Goal: Task Accomplishment & Management: Complete application form

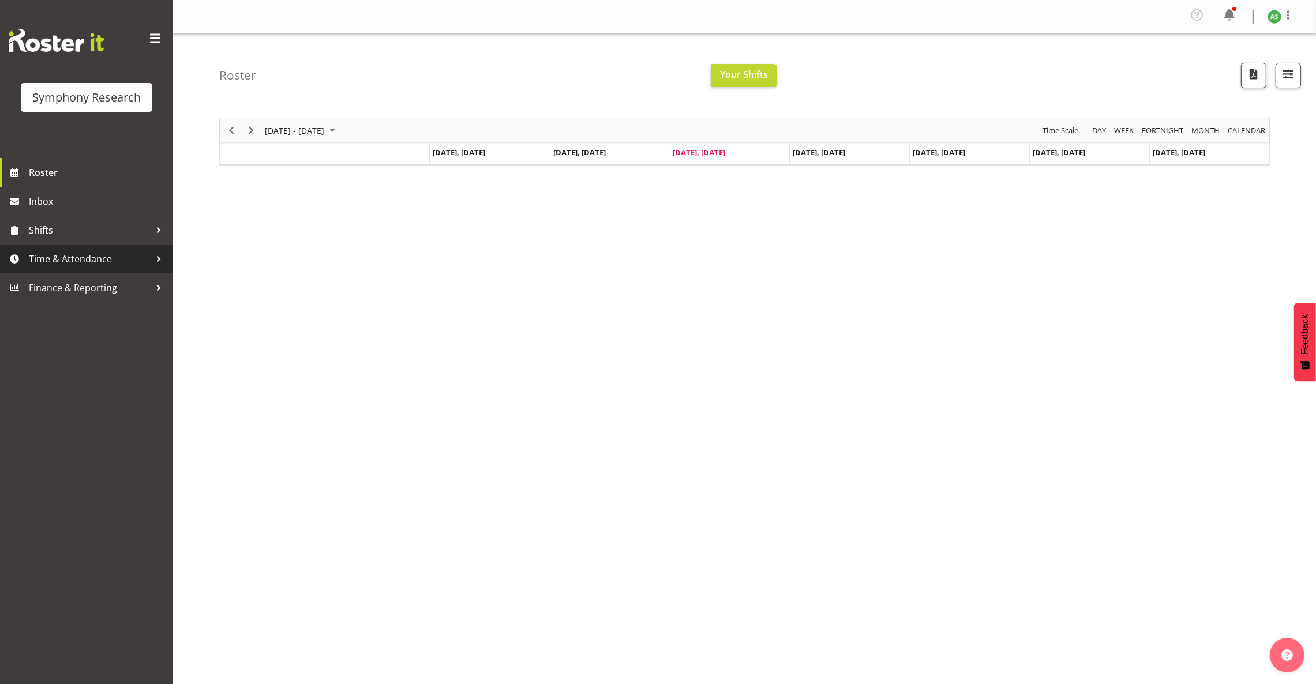
click at [51, 250] on span "Time & Attendance" at bounding box center [89, 258] width 121 height 17
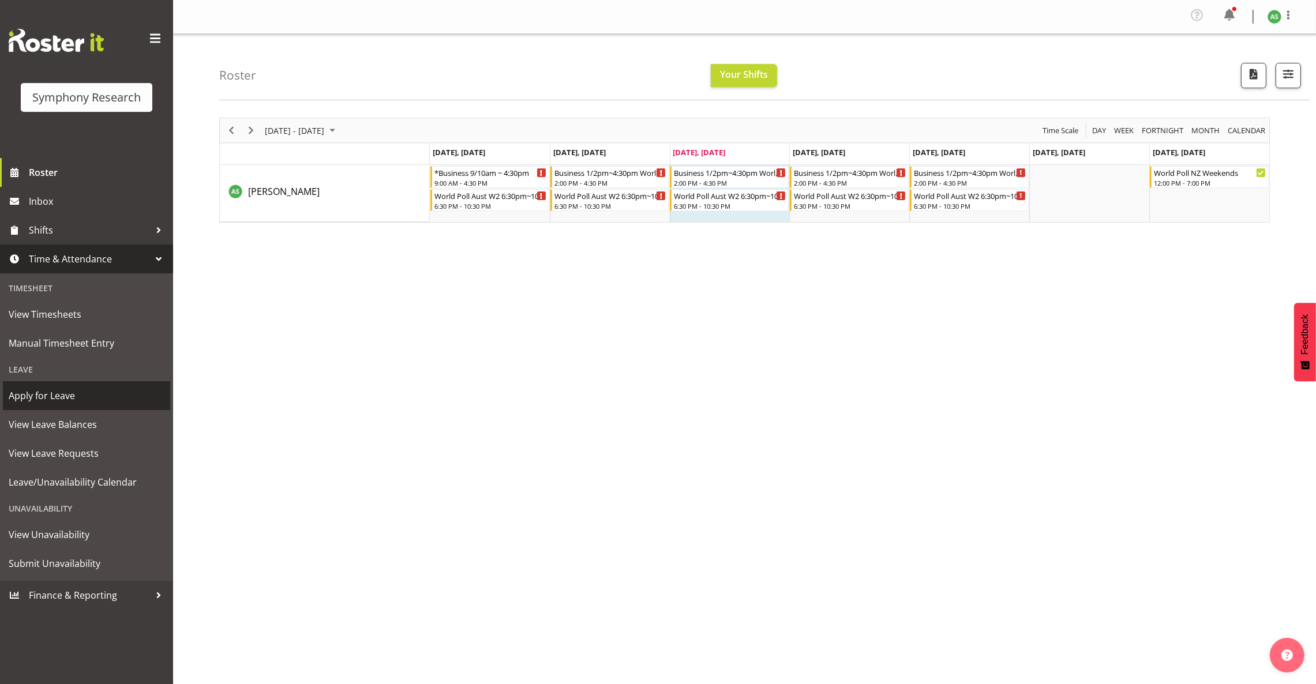
click at [53, 393] on span "Apply for Leave" at bounding box center [87, 395] width 156 height 17
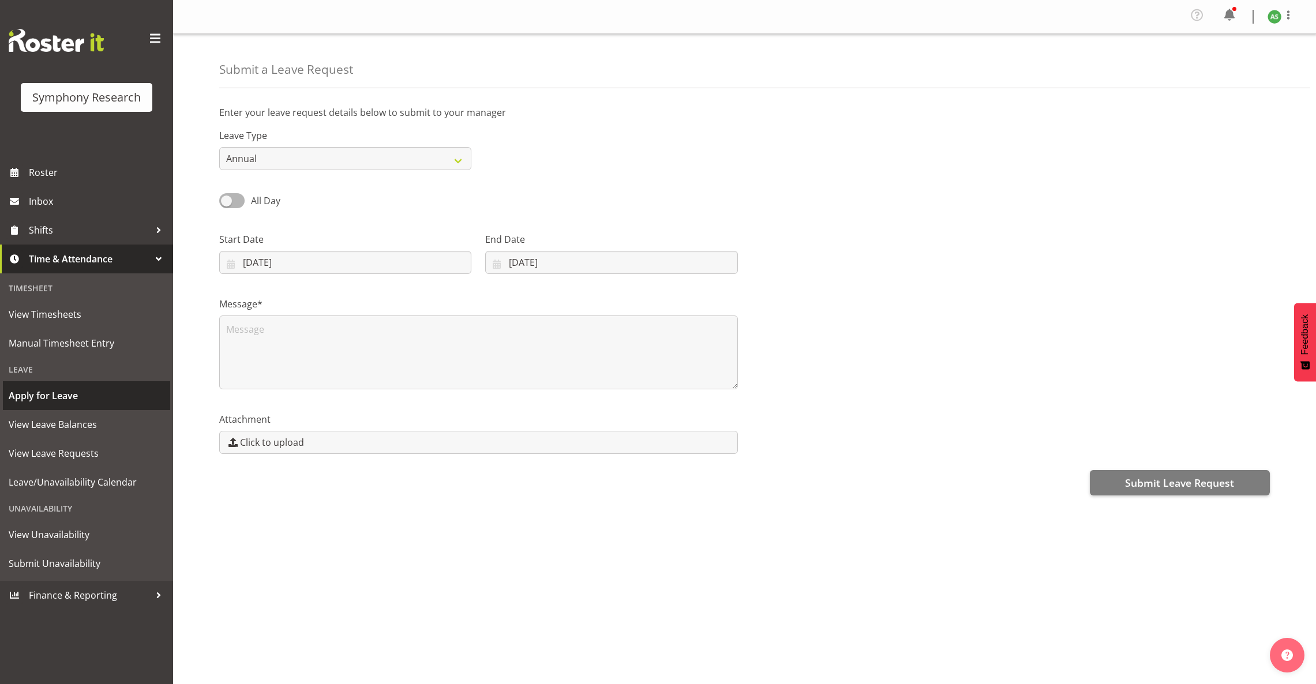
select select "8"
select select "2025"
click at [335, 263] on input "03/09/2025" at bounding box center [345, 262] width 252 height 23
click at [258, 396] on span "14" at bounding box center [255, 399] width 9 height 11
type input "14/09/2025"
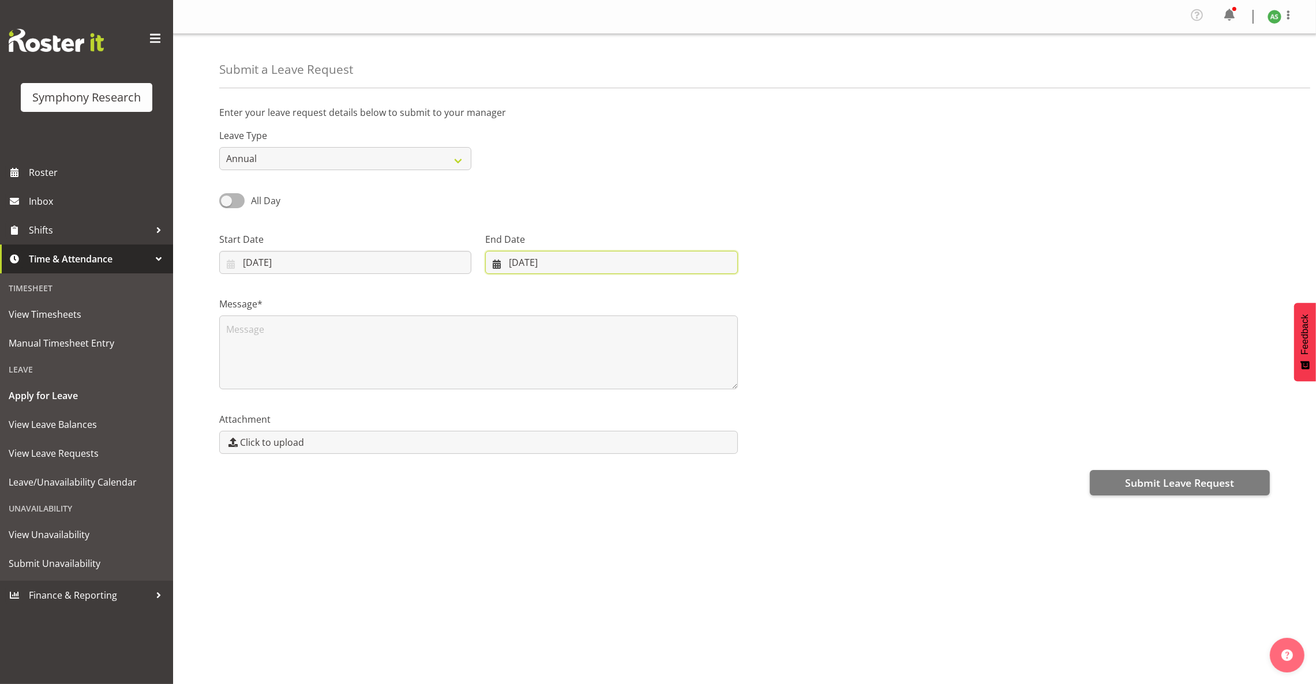
click at [507, 265] on input "03/09/2025" at bounding box center [611, 262] width 252 height 23
click at [508, 399] on span "14" at bounding box center [507, 399] width 9 height 11
type input "14/09/2025"
click at [385, 149] on select "Annual Sick Leave Without Pay Bereavement Domestic Violence Parental Jury Servi…" at bounding box center [345, 158] width 252 height 23
select select "Leave Without Pay"
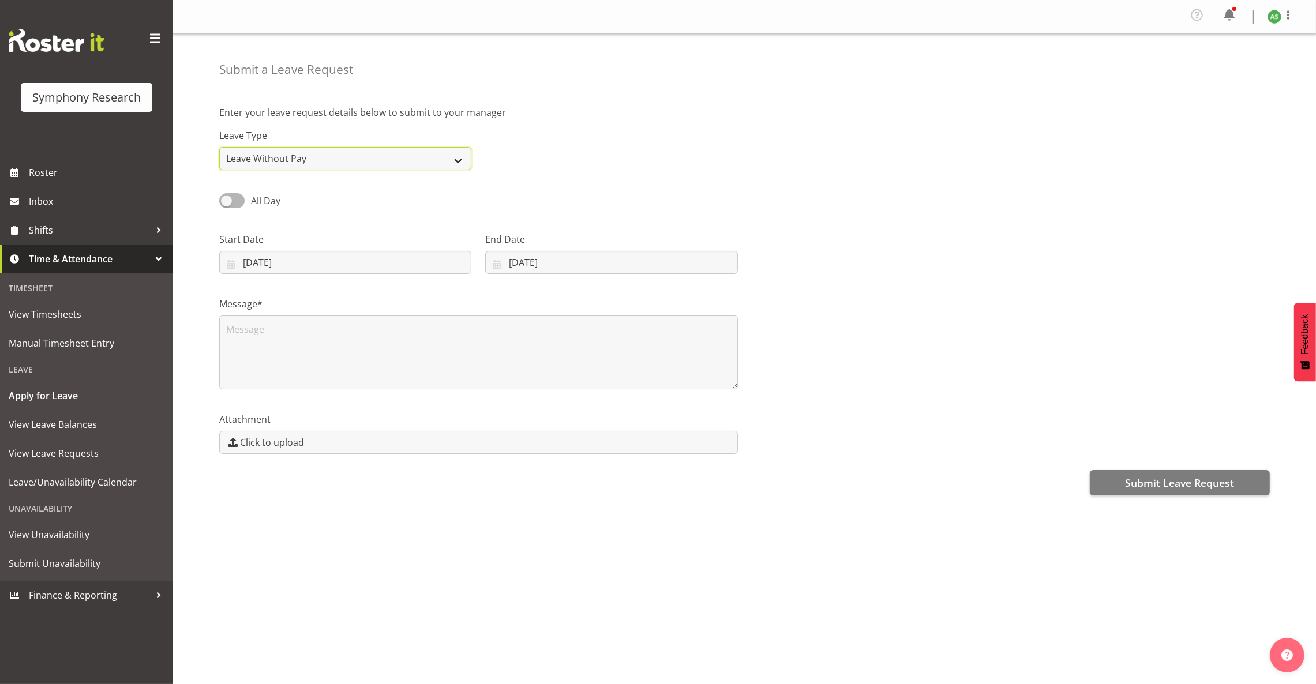
click at [219, 148] on select "Annual Sick Leave Without Pay Bereavement Domestic Violence Parental Jury Servi…" at bounding box center [345, 158] width 252 height 23
click at [359, 346] on textarea at bounding box center [478, 352] width 518 height 74
type textarea "L"
click at [379, 341] on textarea "L" at bounding box center [478, 352] width 518 height 74
click at [1157, 476] on span "Submit Leave Request" at bounding box center [1179, 482] width 109 height 15
